Goal: Information Seeking & Learning: Learn about a topic

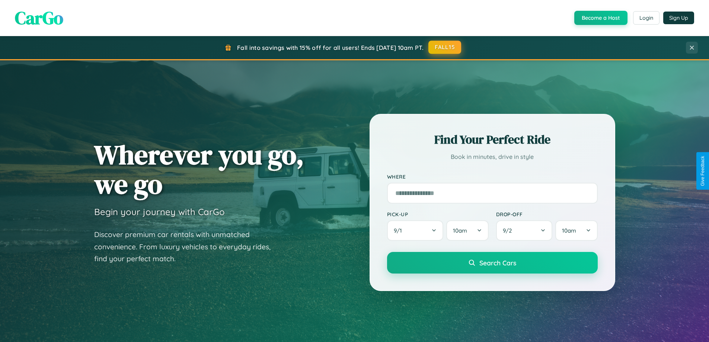
click at [445, 47] on button "FALL15" at bounding box center [445, 47] width 33 height 13
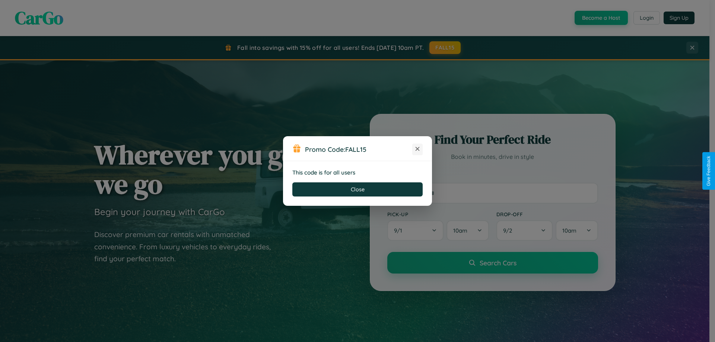
click at [417, 149] on icon at bounding box center [417, 148] width 7 height 7
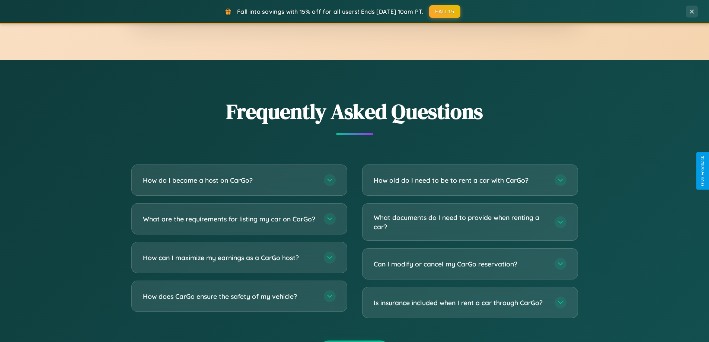
scroll to position [1433, 0]
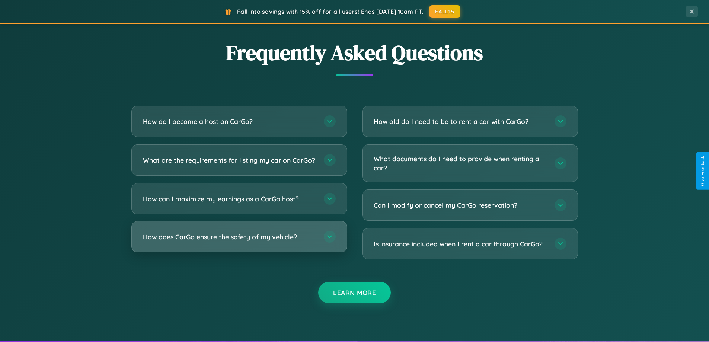
click at [239, 242] on h3 "How does CarGo ensure the safety of my vehicle?" at bounding box center [230, 236] width 174 height 9
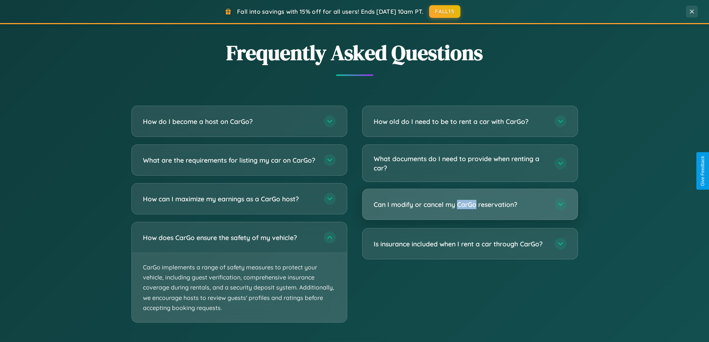
click at [470, 204] on h3 "Can I modify or cancel my CarGo reservation?" at bounding box center [461, 204] width 174 height 9
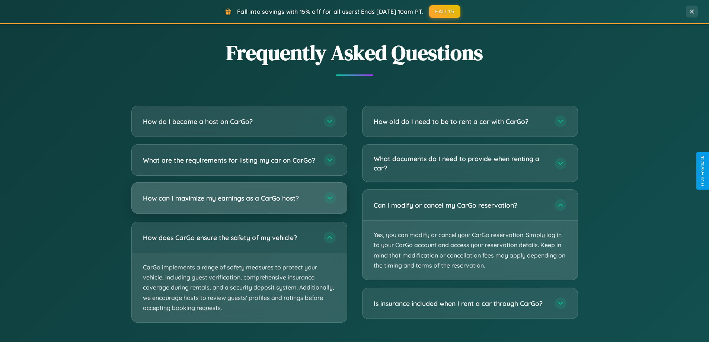
click at [239, 203] on h3 "How can I maximize my earnings as a CarGo host?" at bounding box center [230, 198] width 174 height 9
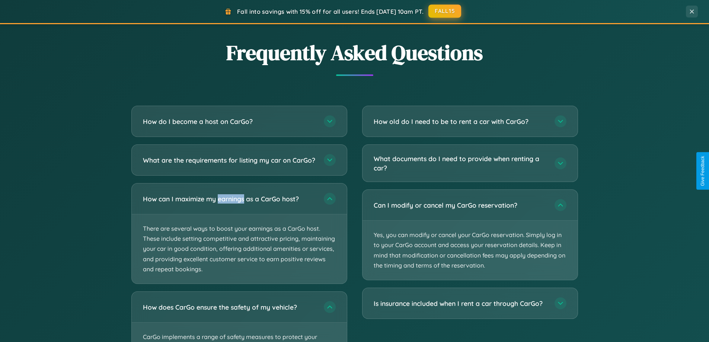
click at [445, 11] on button "FALL15" at bounding box center [445, 10] width 33 height 13
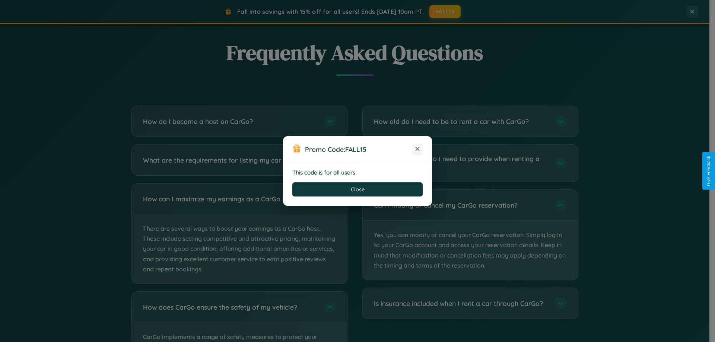
click at [417, 149] on icon at bounding box center [417, 148] width 7 height 7
